Goal: Information Seeking & Learning: Learn about a topic

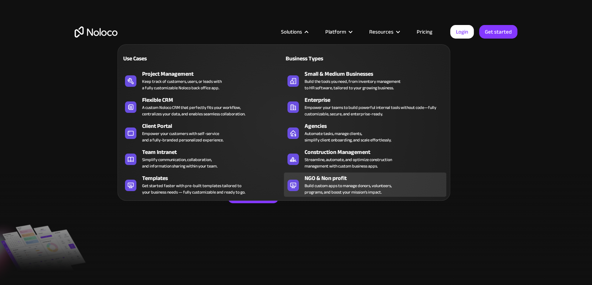
click at [329, 183] on div "Build custom apps to manage donors, volunteers, programs, and boost your missio…" at bounding box center [348, 188] width 87 height 13
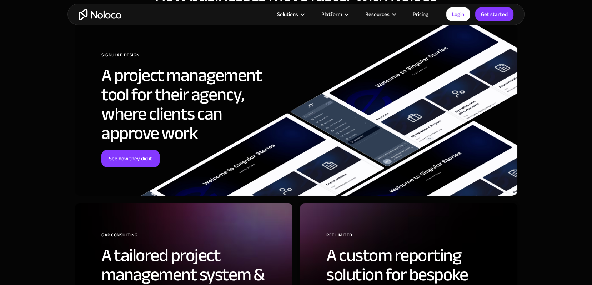
scroll to position [2412, 0]
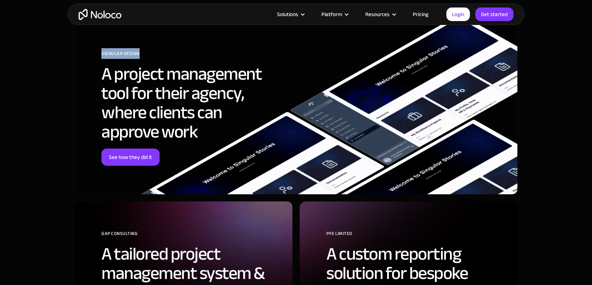
drag, startPoint x: 102, startPoint y: 54, endPoint x: 152, endPoint y: 52, distance: 50.0
click at [152, 52] on div "SIGNULAR DESIGN" at bounding box center [191, 56] width 180 height 16
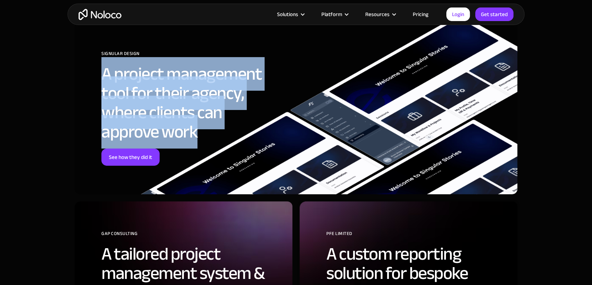
drag, startPoint x: 104, startPoint y: 72, endPoint x: 213, endPoint y: 136, distance: 126.4
click at [213, 136] on h2 "A project management tool for their agency, where clients can approve work" at bounding box center [191, 102] width 180 height 77
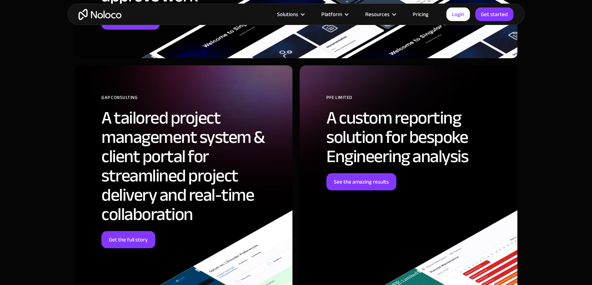
scroll to position [2551, 0]
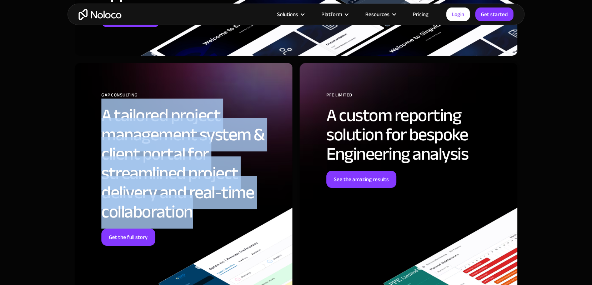
drag, startPoint x: 102, startPoint y: 114, endPoint x: 206, endPoint y: 209, distance: 140.3
click at [206, 209] on h2 "A tailored project management system & client portal for streamlined project de…" at bounding box center [191, 164] width 180 height 116
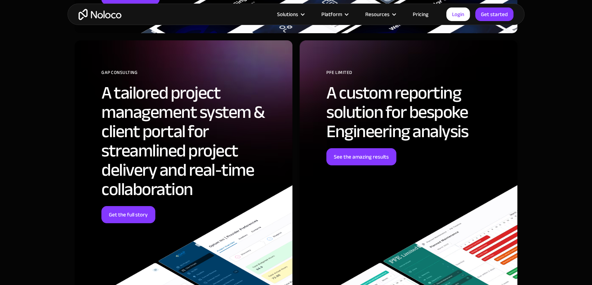
scroll to position [2572, 0]
